Goal: Information Seeking & Learning: Learn about a topic

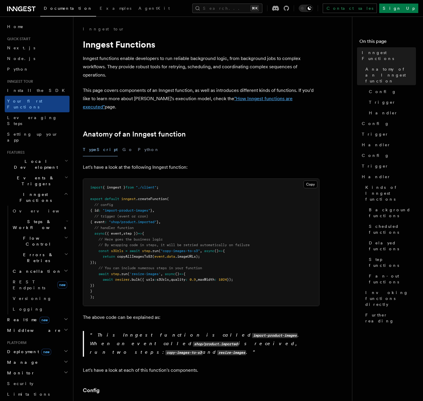
click at [248, 100] on link ""How Inngest functions are executed"" at bounding box center [188, 103] width 210 height 14
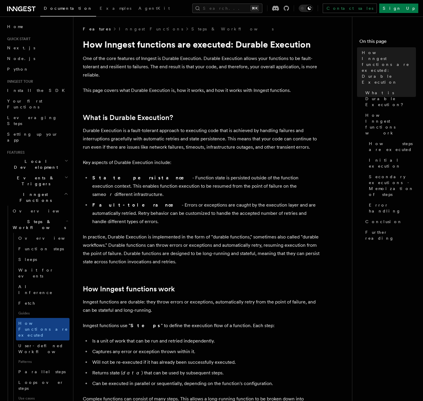
click at [35, 175] on span "Events & Triggers" at bounding box center [35, 181] width 60 height 12
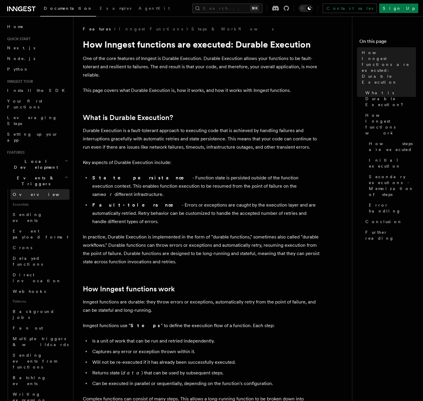
click at [32, 189] on link "Overview" at bounding box center [39, 194] width 59 height 11
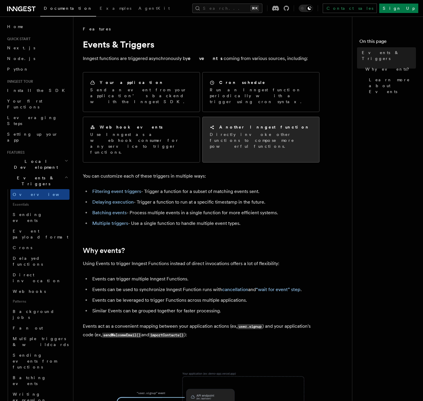
click at [251, 132] on p "Directly invoke other functions to compose more powerful functions." at bounding box center [261, 141] width 102 height 18
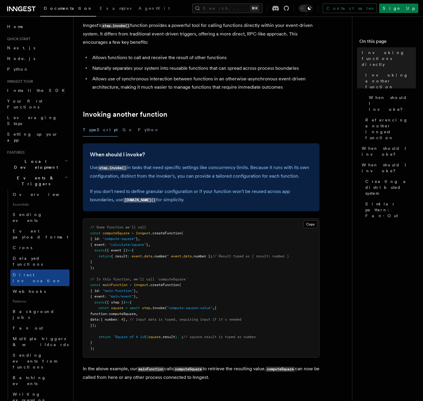
scroll to position [54, 0]
